Goal: Task Accomplishment & Management: Manage account settings

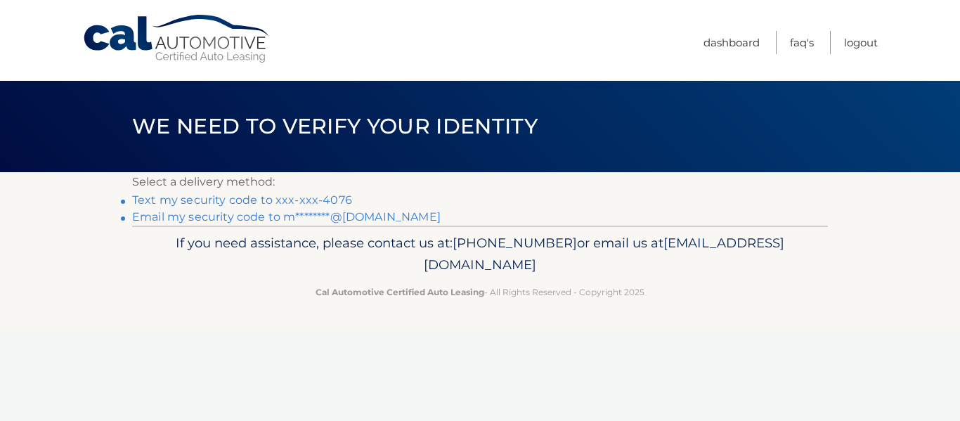
click at [333, 200] on link "Text my security code to xxx-xxx-4076" at bounding box center [242, 199] width 220 height 13
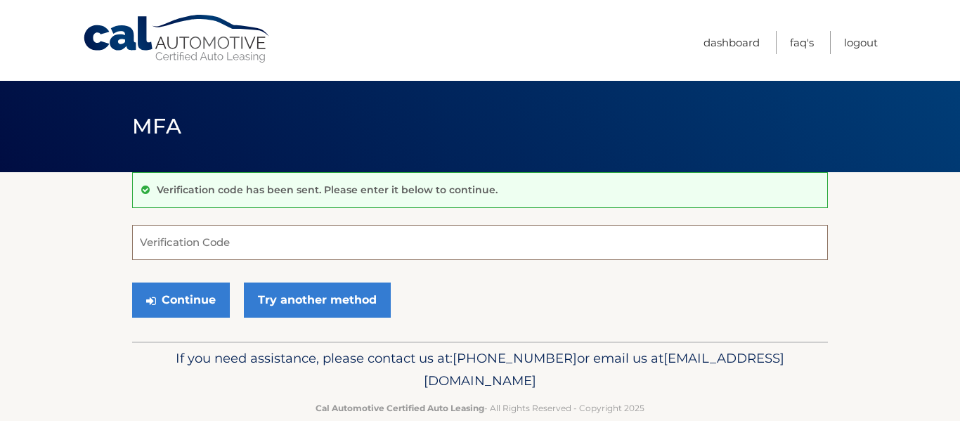
click at [143, 245] on input "Verification Code" at bounding box center [480, 242] width 696 height 35
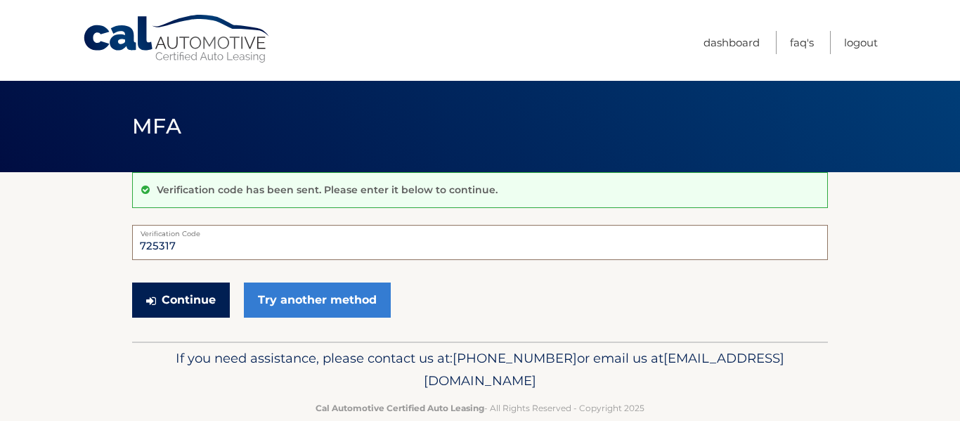
type input "725317"
click at [199, 302] on button "Continue" at bounding box center [181, 300] width 98 height 35
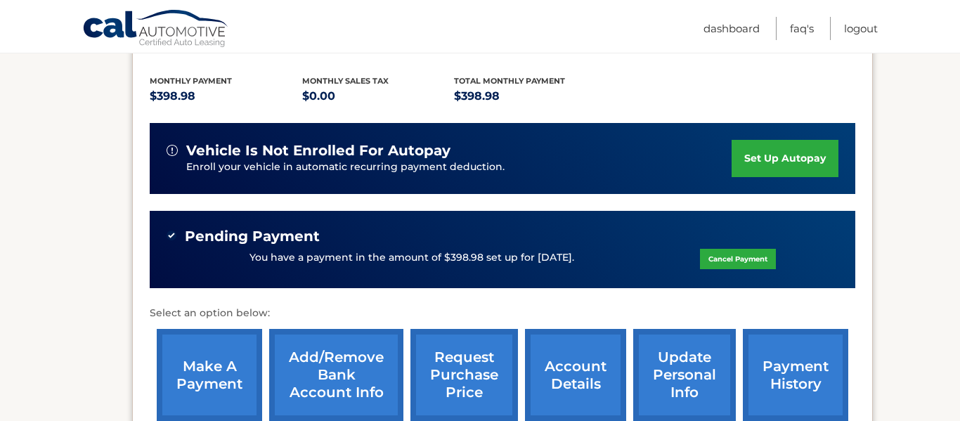
scroll to position [309, 0]
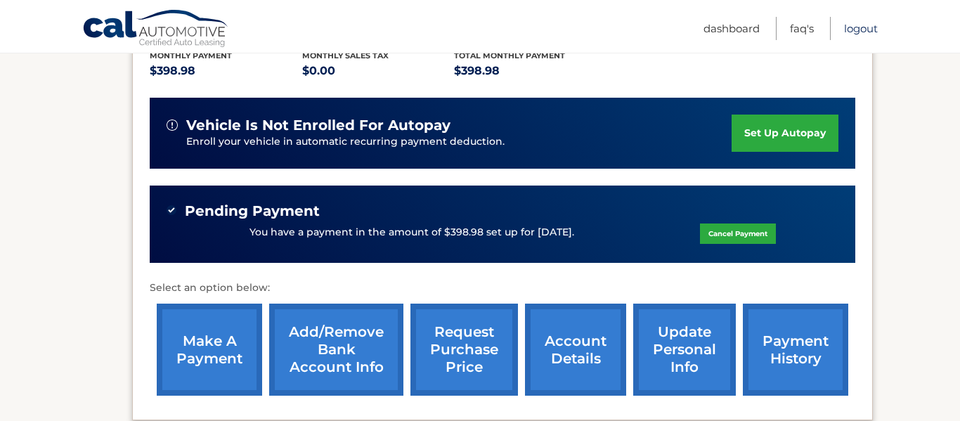
click at [867, 32] on link "Logout" at bounding box center [861, 28] width 34 height 23
